Goal: Task Accomplishment & Management: Use online tool/utility

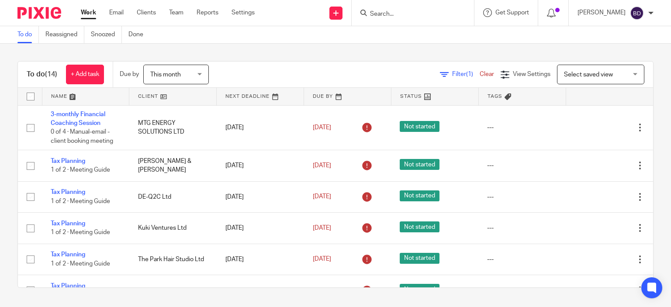
click at [399, 15] on input "Search" at bounding box center [408, 14] width 79 height 8
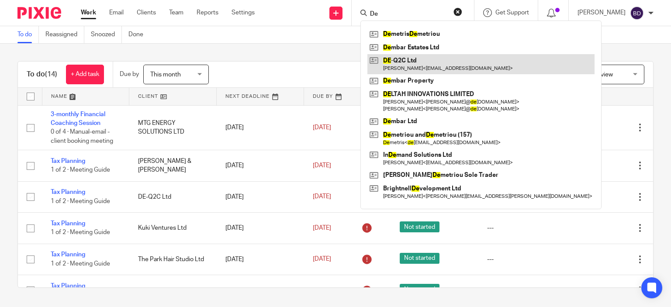
type input "De"
click at [402, 64] on link at bounding box center [481, 64] width 227 height 20
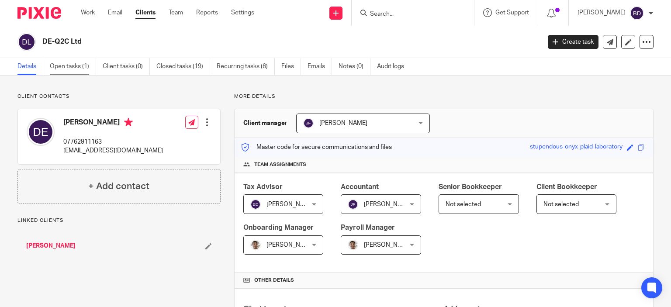
click at [75, 70] on link "Open tasks (1)" at bounding box center [73, 66] width 46 height 17
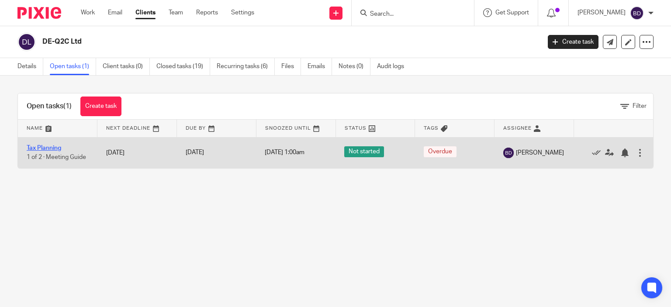
click at [48, 146] on link "Tax Planning" at bounding box center [44, 148] width 35 height 6
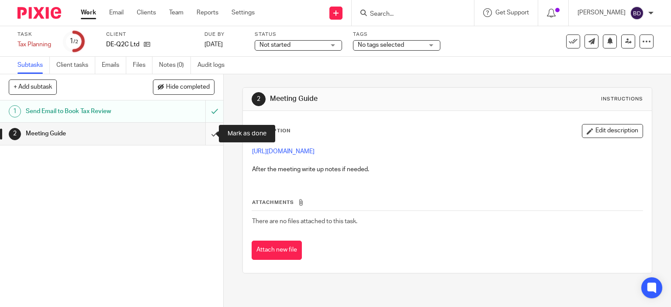
click at [210, 130] on input "submit" at bounding box center [111, 134] width 223 height 22
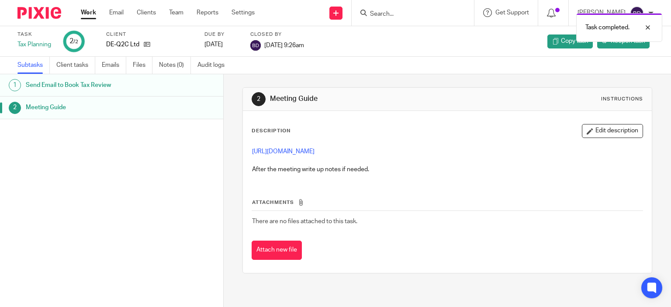
click at [87, 12] on link "Work" at bounding box center [88, 12] width 15 height 9
